Goal: Information Seeking & Learning: Learn about a topic

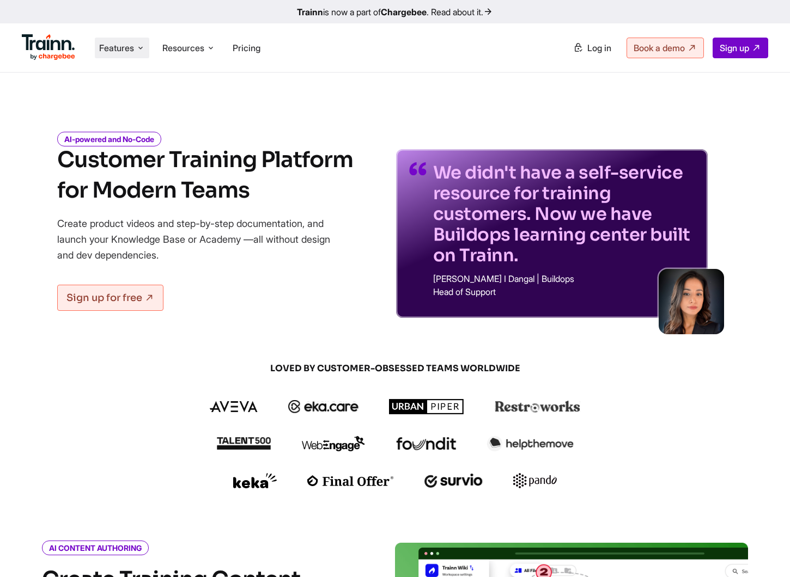
click at [117, 45] on span "Features" at bounding box center [116, 48] width 35 height 12
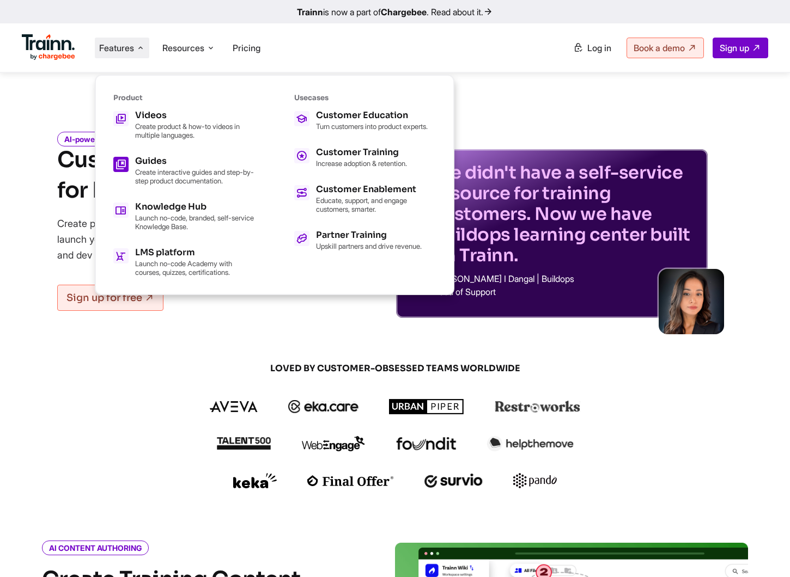
click at [168, 172] on p "Create interactive guides and step-by-step product documentation." at bounding box center [195, 176] width 120 height 17
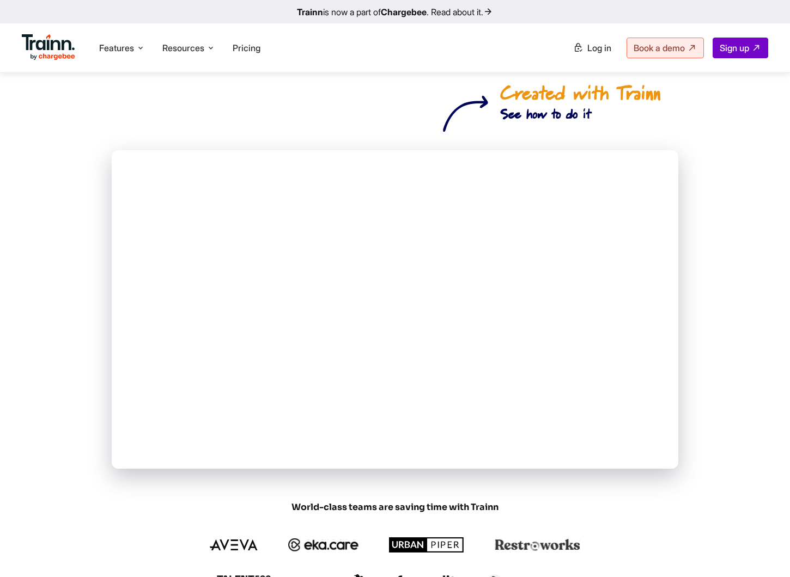
scroll to position [234, 0]
click at [111, 45] on span "Features" at bounding box center [116, 48] width 35 height 12
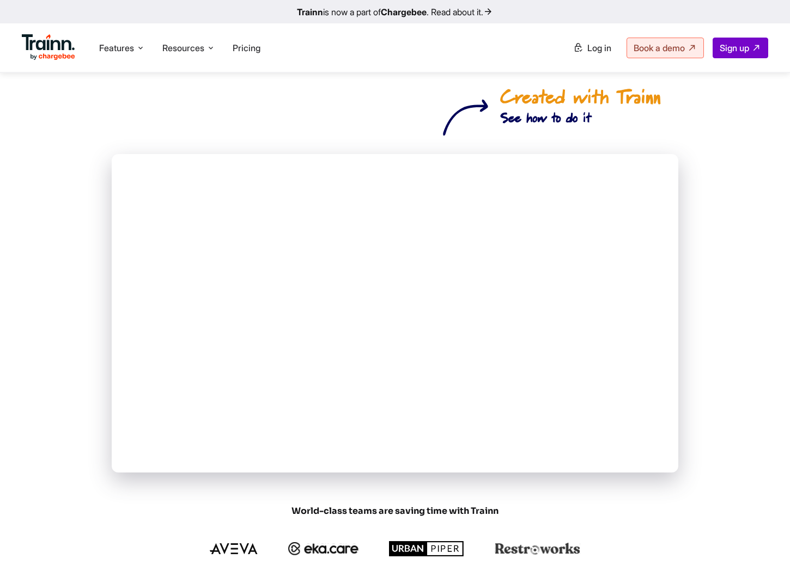
scroll to position [224, 0]
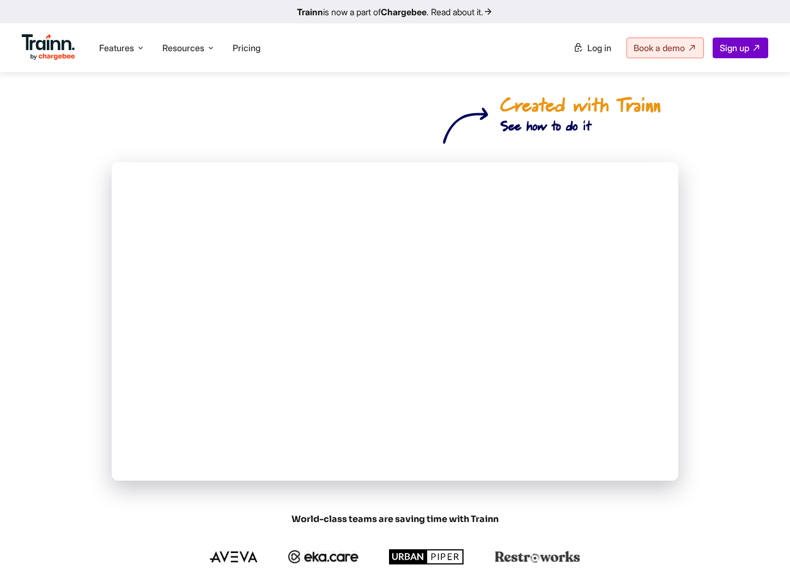
click at [297, 149] on div at bounding box center [395, 285] width 567 height 391
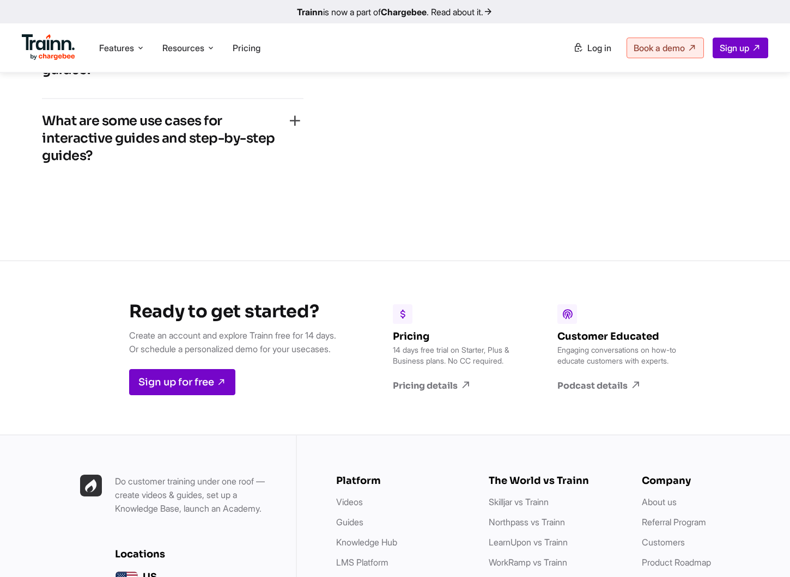
scroll to position [2922, 0]
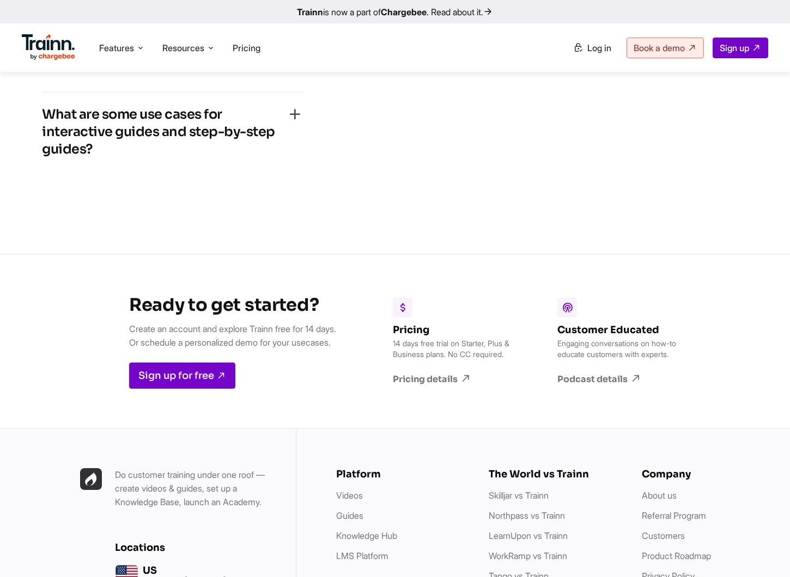
click at [294, 156] on div "What are some use cases for interactive guides and step-by-step guides?" at bounding box center [172, 135] width 261 height 59
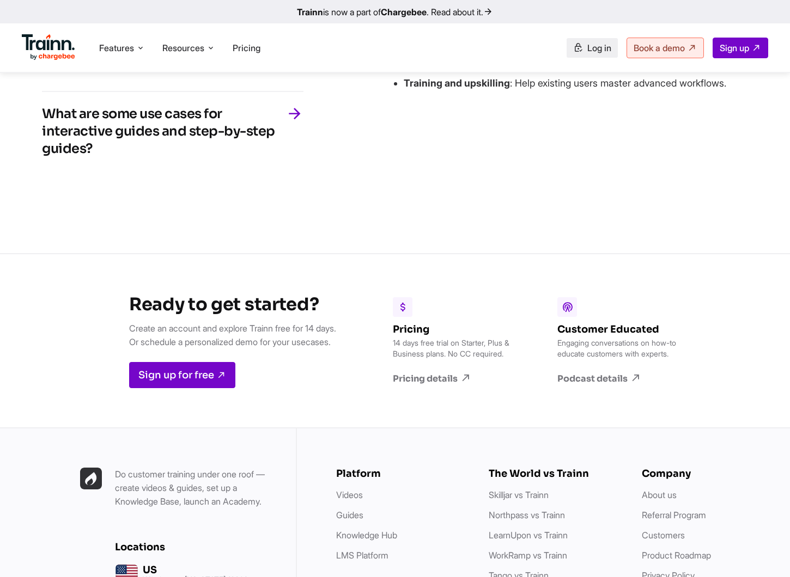
click at [593, 49] on span "Log in" at bounding box center [599, 47] width 24 height 11
